Goal: Find specific page/section: Find specific page/section

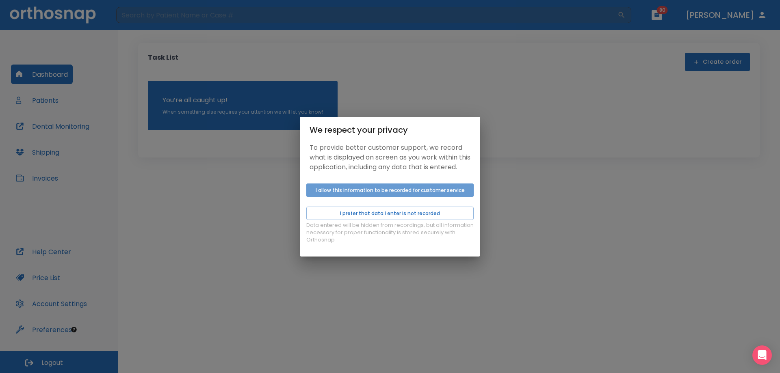
click at [327, 194] on button "I allow this information to be recorded for customer service" at bounding box center [389, 190] width 167 height 13
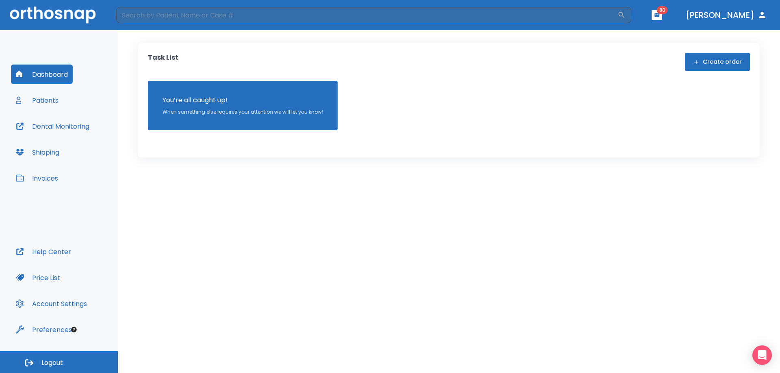
click at [35, 94] on button "Patients" at bounding box center [37, 101] width 52 height 20
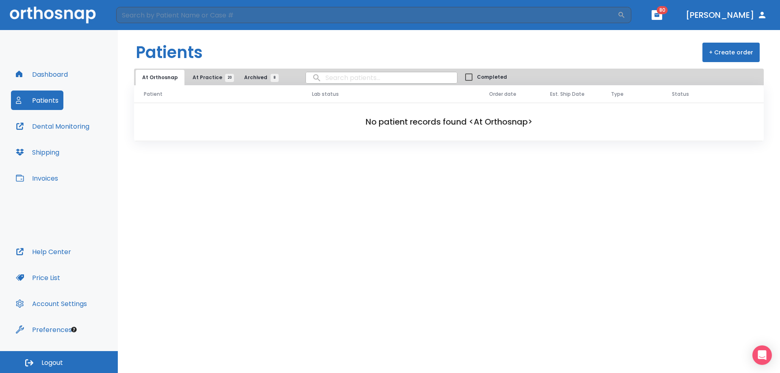
click at [206, 80] on span "At Practice 20" at bounding box center [211, 77] width 37 height 7
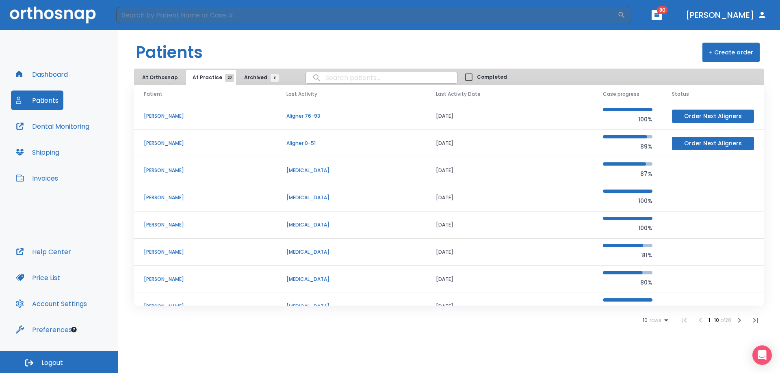
click at [644, 321] on span "10" at bounding box center [645, 321] width 5 height 6
click at [651, 362] on li "100" at bounding box center [652, 353] width 21 height 20
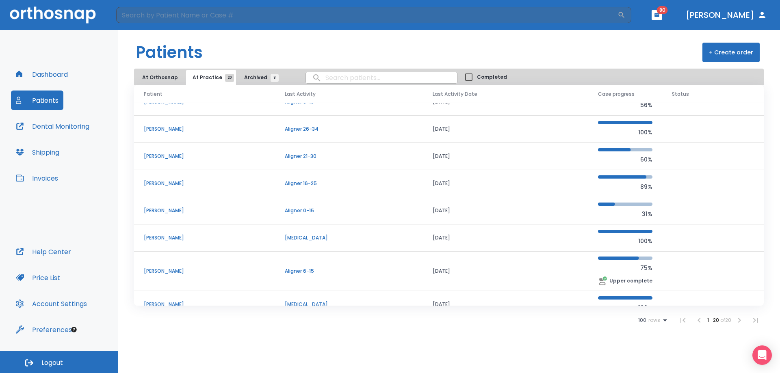
scroll to position [366, 0]
